Goal: Information Seeking & Learning: Understand process/instructions

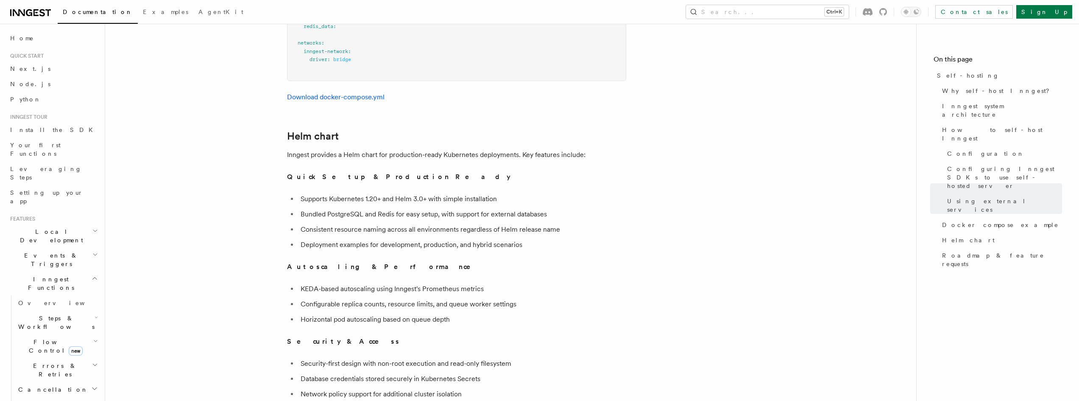
scroll to position [2818, 0]
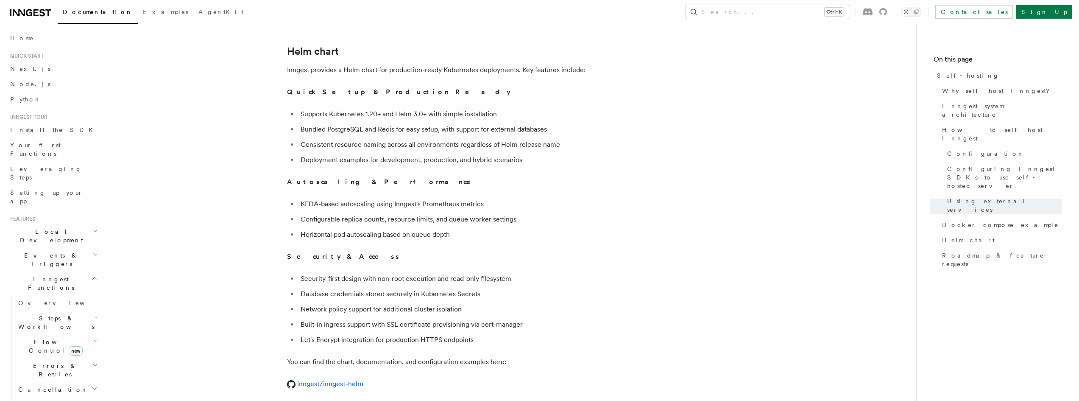
scroll to position [2903, 0]
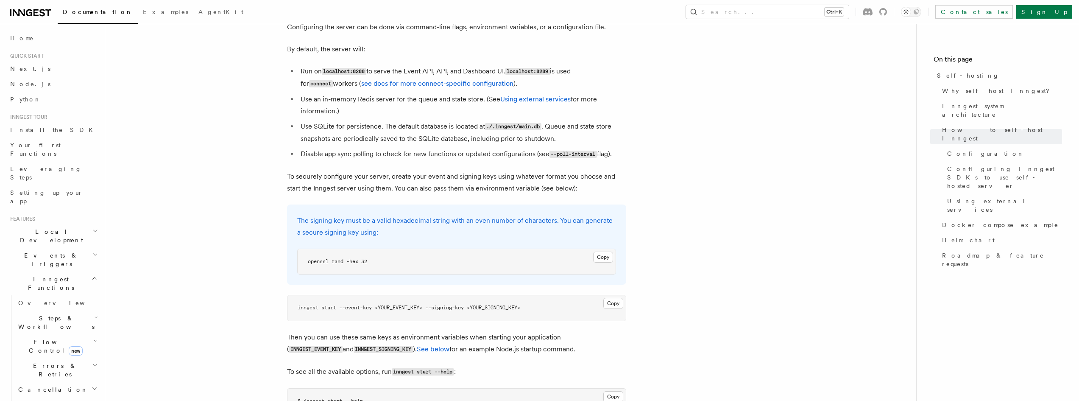
scroll to position [1122, 0]
drag, startPoint x: 366, startPoint y: 239, endPoint x: 309, endPoint y: 242, distance: 57.3
click at [309, 248] on pre "openssl rand -hex 32" at bounding box center [457, 260] width 318 height 25
click at [390, 248] on pre "openssl rand -hex 32" at bounding box center [457, 260] width 318 height 25
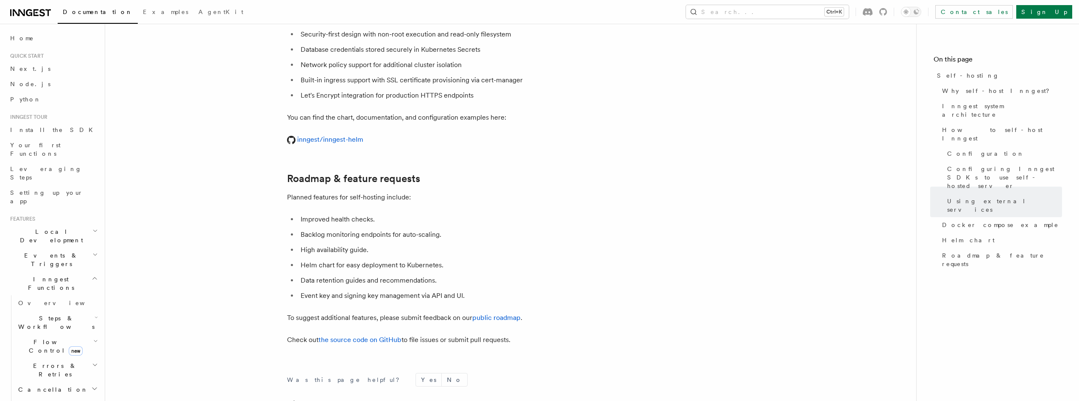
scroll to position [3243, 0]
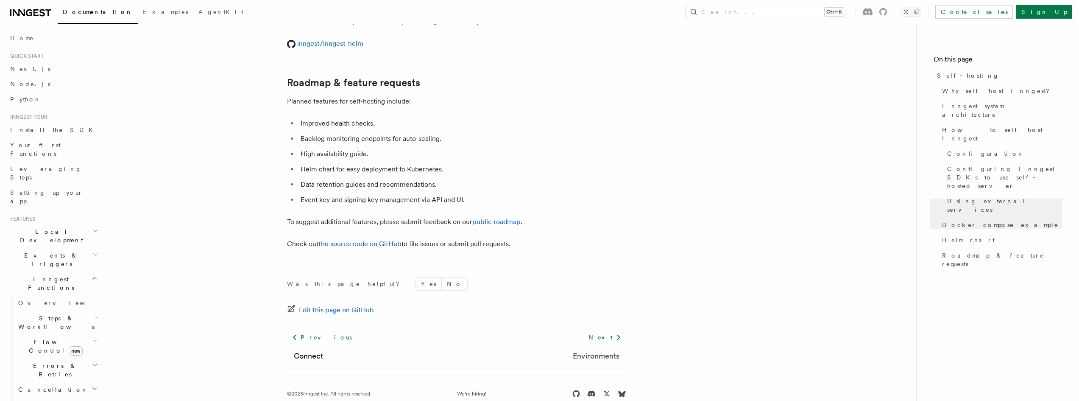
click at [592, 350] on link "Environments" at bounding box center [596, 356] width 47 height 12
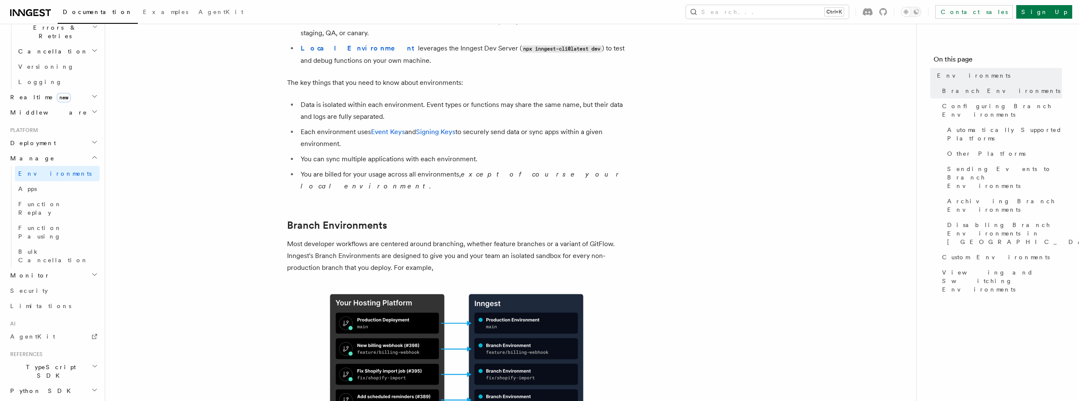
scroll to position [354, 0]
